Goal: Book appointment/travel/reservation

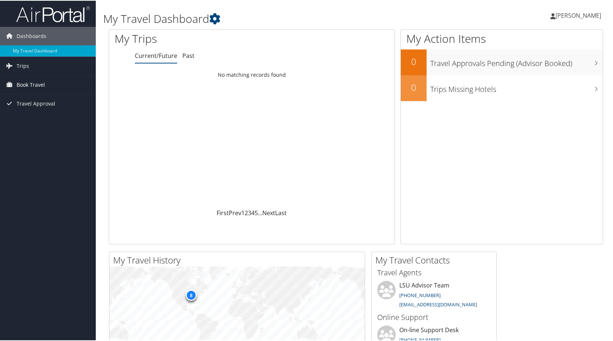
click at [40, 86] on span "Book Travel" at bounding box center [31, 84] width 28 height 18
click at [48, 111] on link "Book/Manage Online Trips" at bounding box center [48, 109] width 96 height 11
